Goal: Task Accomplishment & Management: Manage account settings

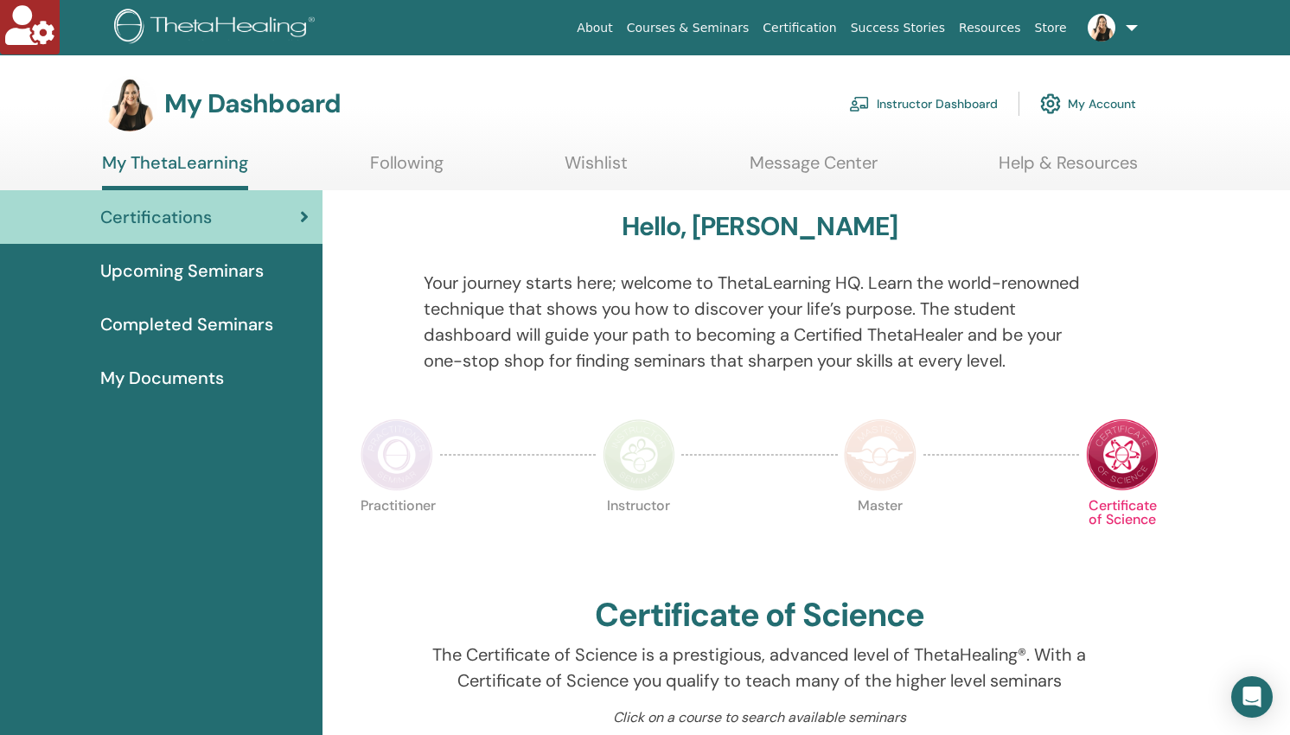
click at [937, 106] on link "Instructor Dashboard" at bounding box center [923, 104] width 149 height 38
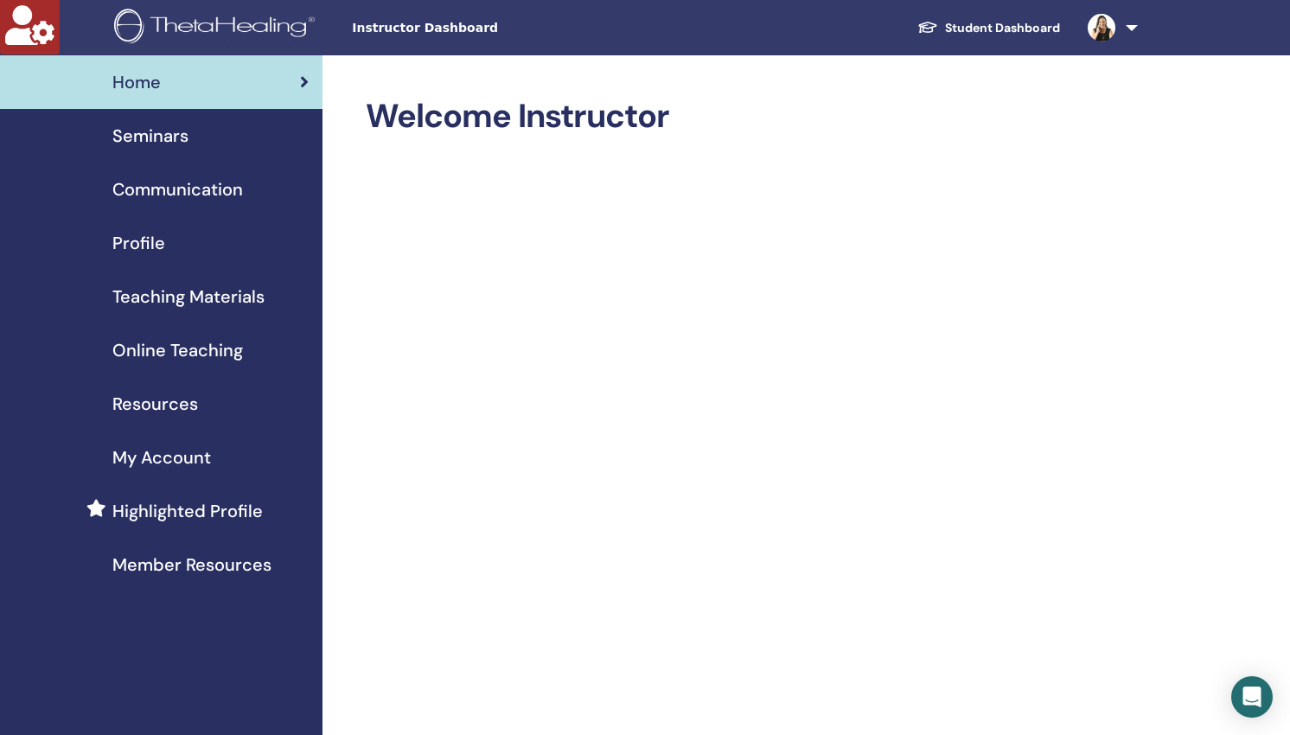
click at [141, 125] on span "Seminars" at bounding box center [150, 136] width 76 height 26
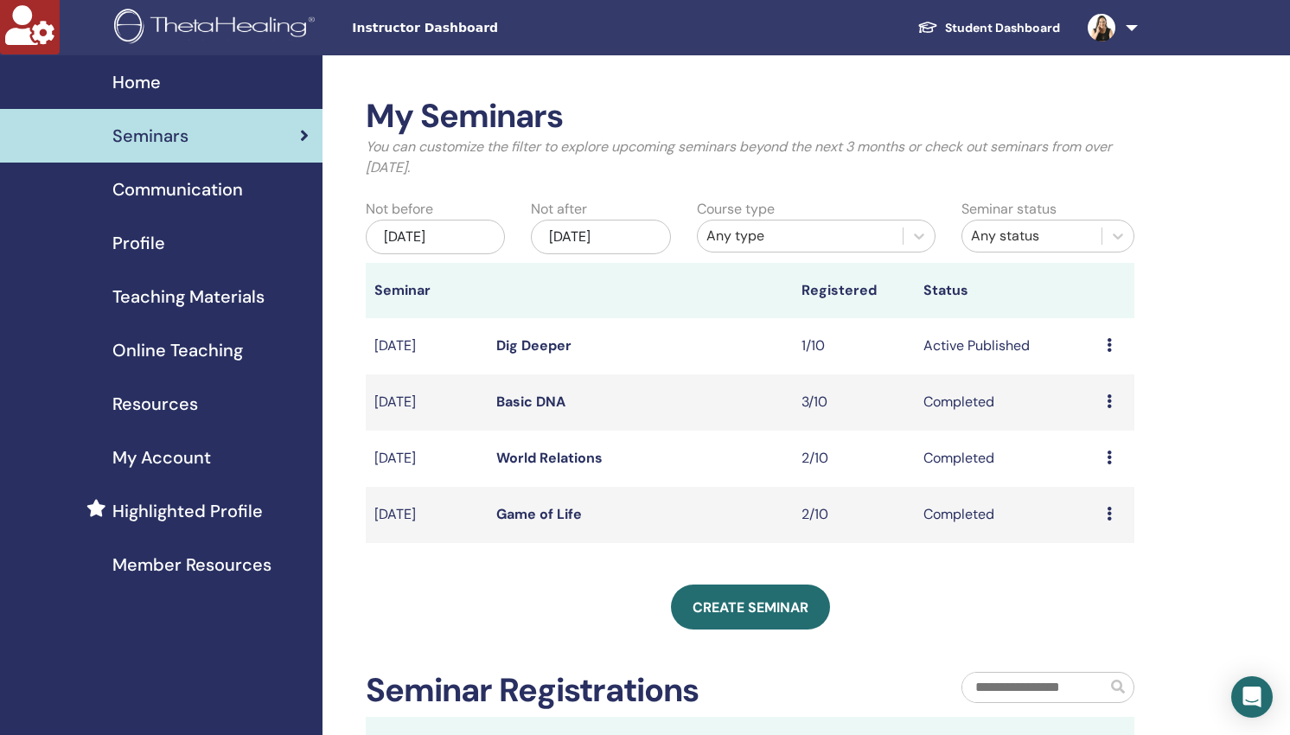
click at [514, 349] on link "Dig Deeper" at bounding box center [533, 345] width 75 height 18
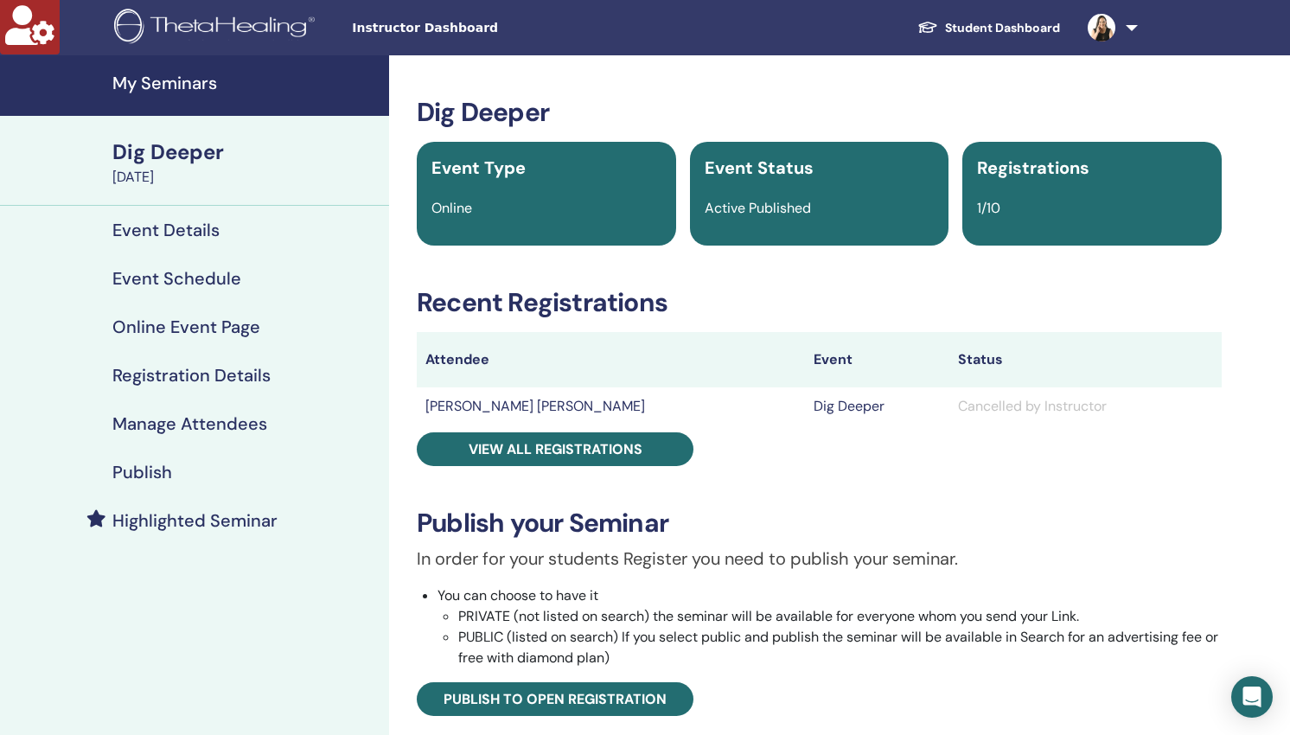
click at [135, 473] on h4 "Publish" at bounding box center [142, 472] width 60 height 21
